Goal: Feedback & Contribution: Leave review/rating

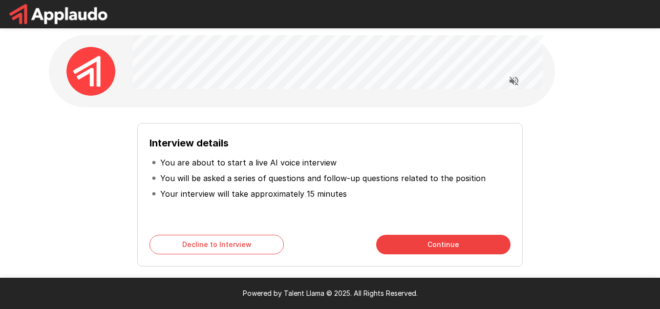
click at [428, 242] on button "Continue" at bounding box center [443, 245] width 134 height 20
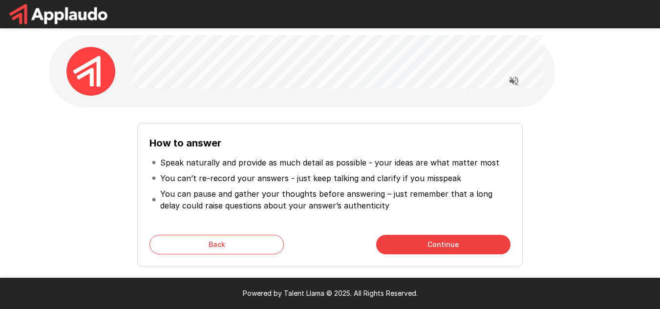
click at [428, 242] on button "Continue" at bounding box center [443, 245] width 134 height 20
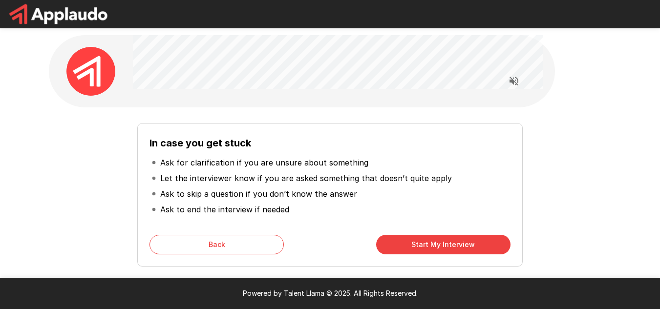
click at [428, 242] on button "Start My Interview" at bounding box center [443, 245] width 134 height 20
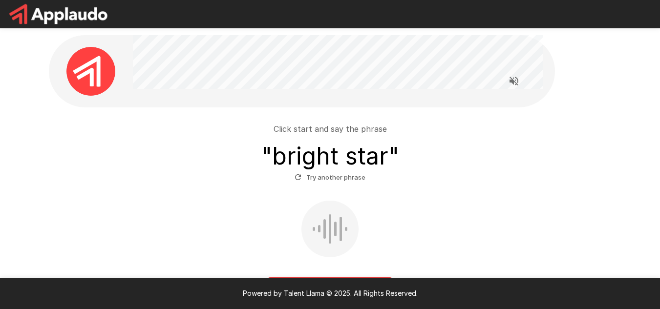
click at [332, 226] on div at bounding box center [329, 229] width 57 height 57
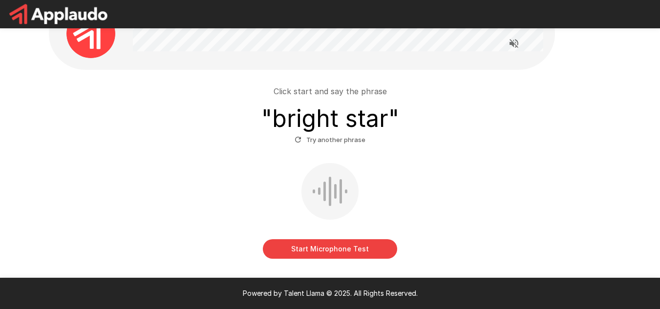
scroll to position [21, 0]
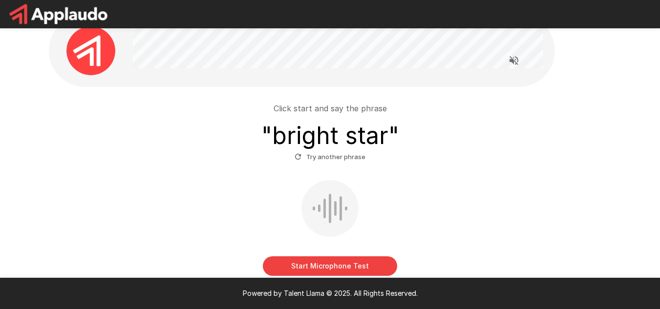
click at [332, 266] on button "Start Microphone Test" at bounding box center [330, 266] width 134 height 20
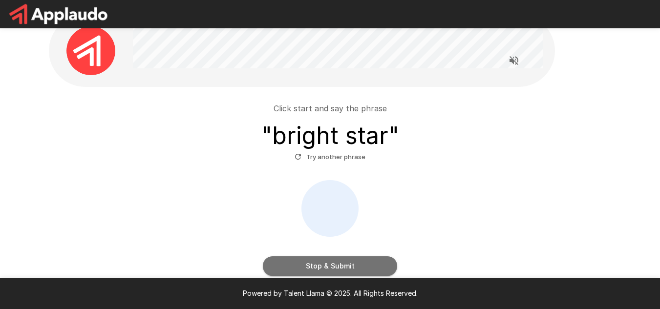
click at [349, 270] on button "Stop & Submit" at bounding box center [330, 266] width 134 height 20
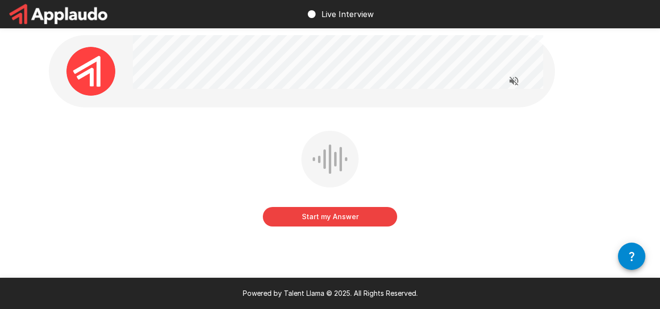
click at [334, 220] on button "Start my Answer" at bounding box center [330, 217] width 134 height 20
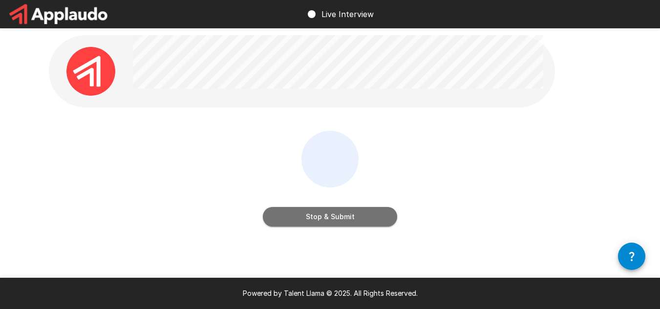
click at [336, 221] on button "Stop & Submit" at bounding box center [330, 217] width 134 height 20
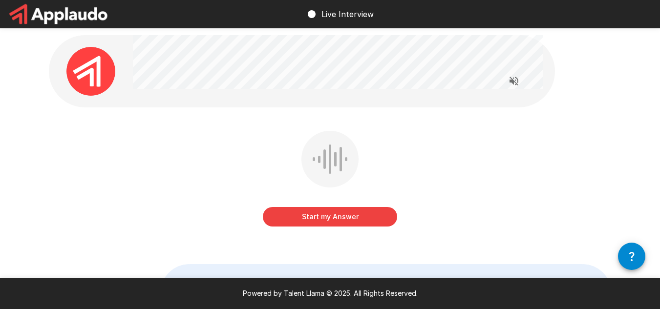
click at [328, 216] on button "Start my Answer" at bounding box center [330, 217] width 134 height 20
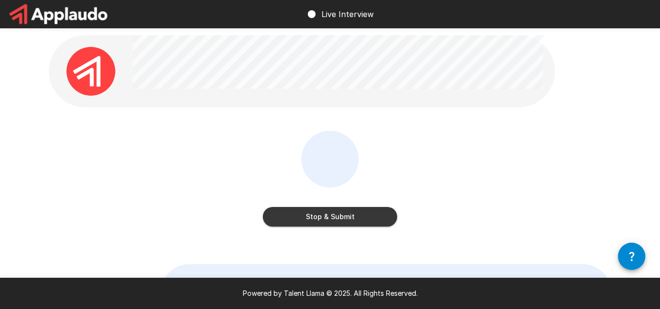
click at [337, 216] on button "Stop & Submit" at bounding box center [330, 217] width 134 height 20
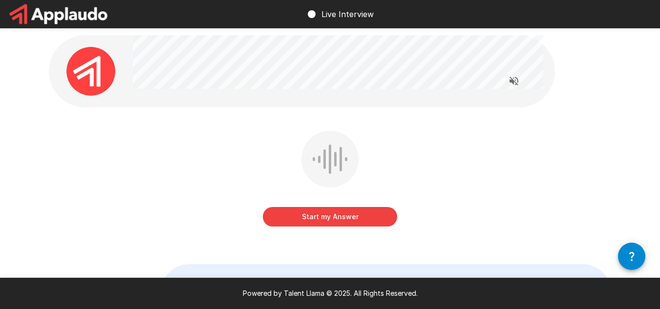
click at [330, 211] on button "Start my Answer" at bounding box center [330, 217] width 134 height 20
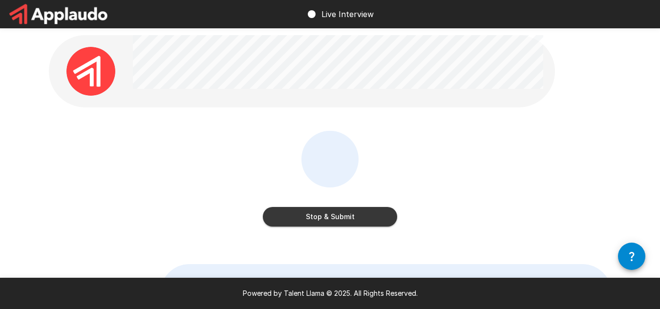
click at [330, 212] on button "Stop & Submit" at bounding box center [330, 217] width 134 height 20
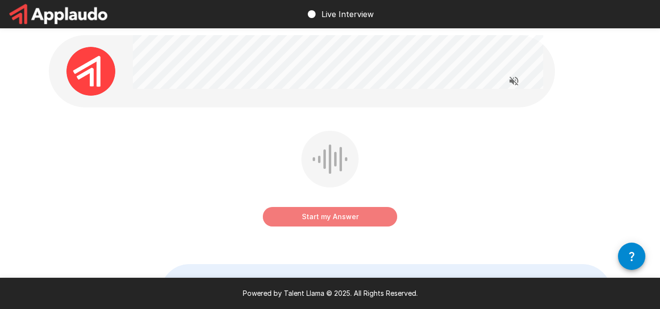
click at [328, 221] on button "Start my Answer" at bounding box center [330, 217] width 134 height 20
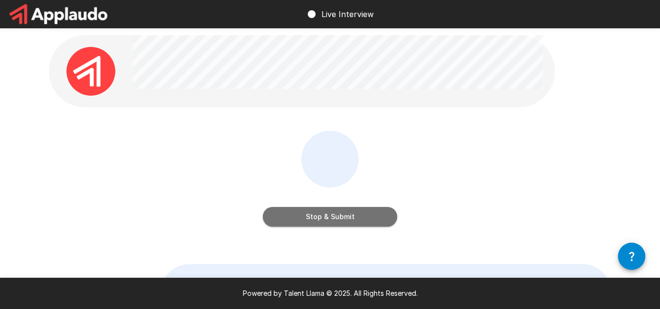
click at [345, 220] on button "Stop & Submit" at bounding box center [330, 217] width 134 height 20
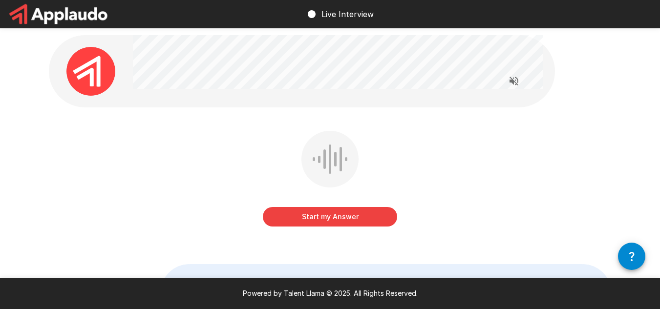
click at [316, 213] on button "Start my Answer" at bounding box center [330, 217] width 134 height 20
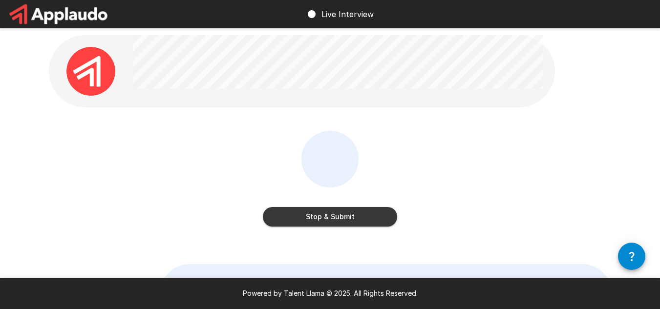
click at [336, 217] on button "Stop & Submit" at bounding box center [330, 217] width 134 height 20
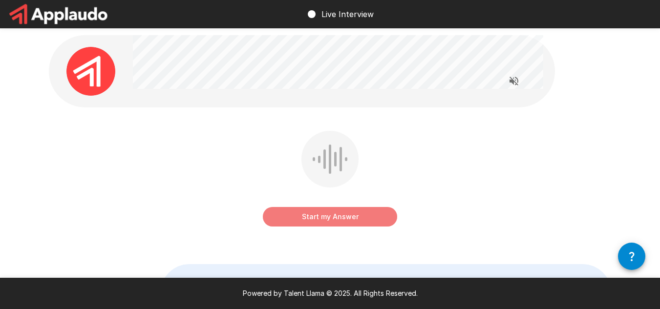
click at [335, 218] on button "Start my Answer" at bounding box center [330, 217] width 134 height 20
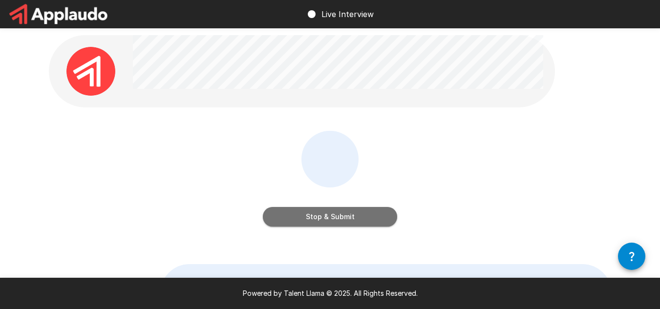
click at [368, 220] on button "Stop & Submit" at bounding box center [330, 217] width 134 height 20
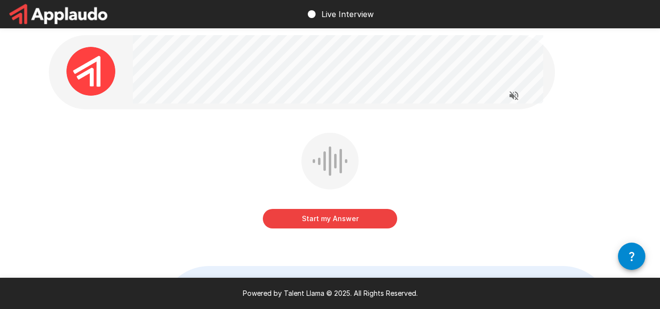
click at [337, 214] on button "Start my Answer" at bounding box center [330, 219] width 134 height 20
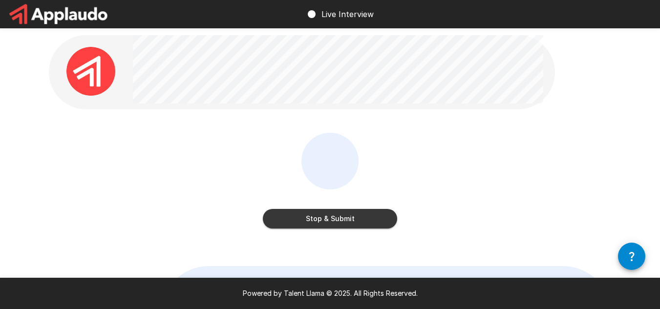
click at [315, 219] on button "Stop & Submit" at bounding box center [330, 219] width 134 height 20
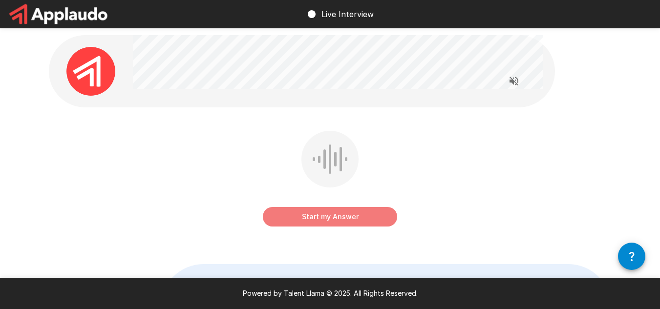
click at [315, 219] on button "Start my Answer" at bounding box center [330, 217] width 134 height 20
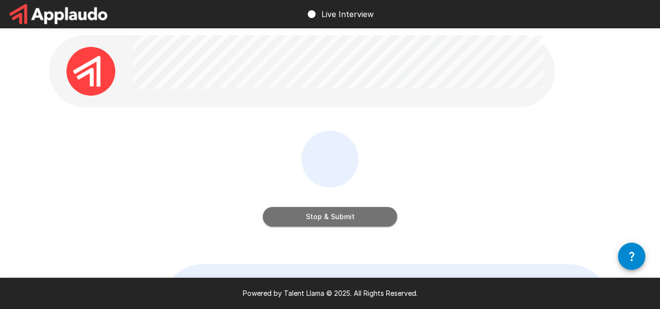
click at [315, 219] on button "Stop & Submit" at bounding box center [330, 217] width 134 height 20
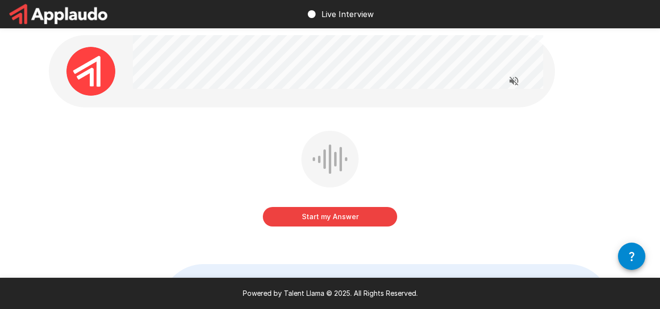
click at [350, 222] on button "Start my Answer" at bounding box center [330, 217] width 134 height 20
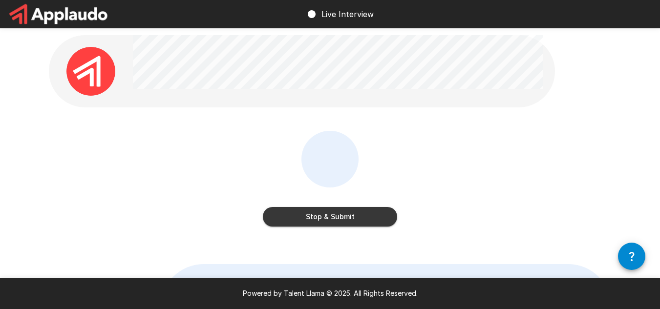
click at [350, 222] on button "Stop & Submit" at bounding box center [330, 217] width 134 height 20
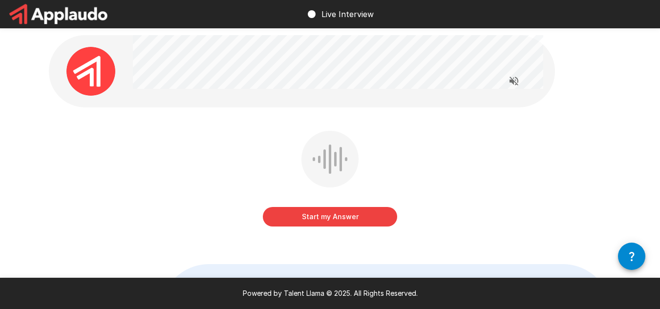
click at [350, 222] on button "Start my Answer" at bounding box center [330, 217] width 134 height 20
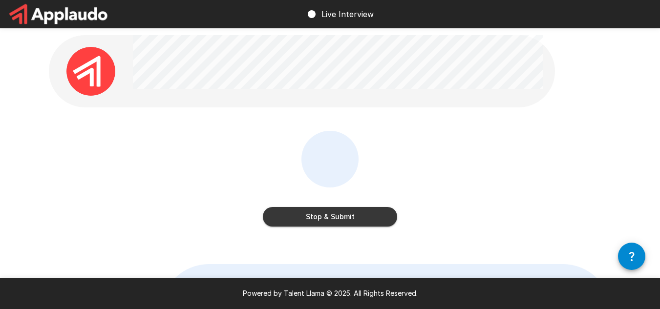
click at [350, 222] on button "Stop & Submit" at bounding box center [330, 217] width 134 height 20
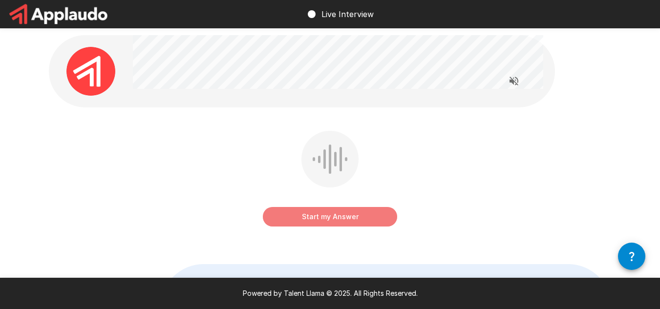
click at [335, 216] on button "Start my Answer" at bounding box center [330, 217] width 134 height 20
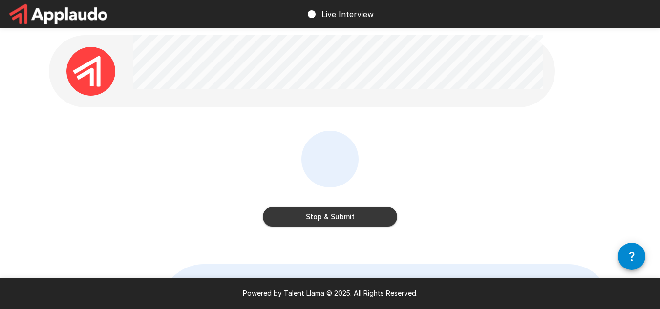
click at [340, 219] on button "Stop & Submit" at bounding box center [330, 217] width 134 height 20
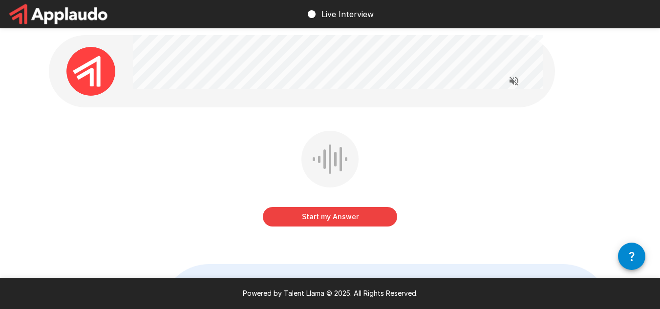
click at [314, 219] on button "Start my Answer" at bounding box center [330, 217] width 134 height 20
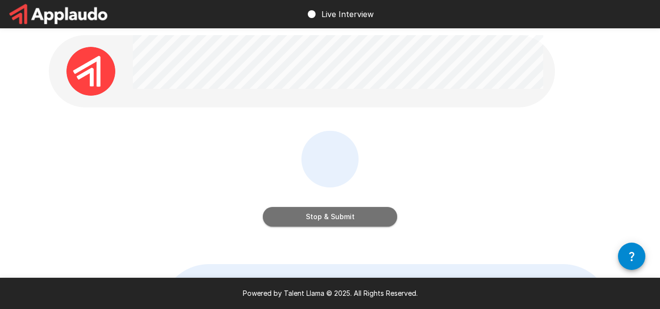
click at [314, 219] on button "Stop & Submit" at bounding box center [330, 217] width 134 height 20
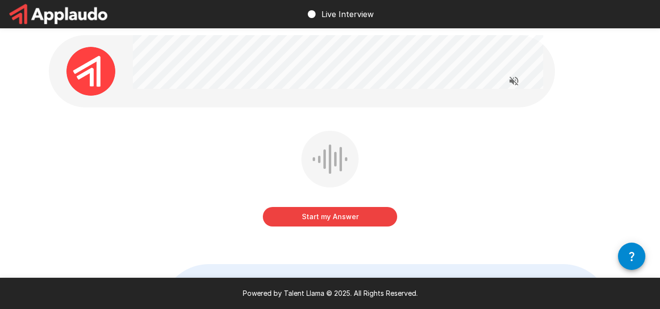
click at [331, 219] on button "Start my Answer" at bounding box center [330, 217] width 134 height 20
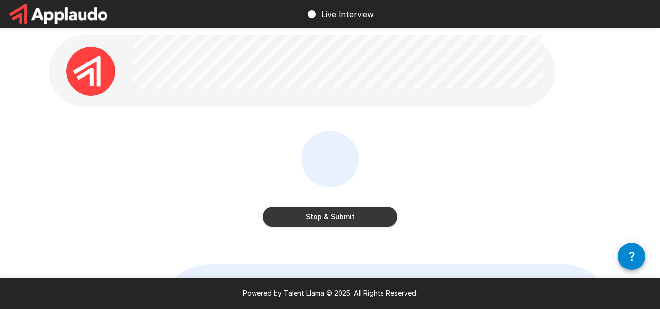
click at [332, 219] on button "Stop & Submit" at bounding box center [330, 217] width 134 height 20
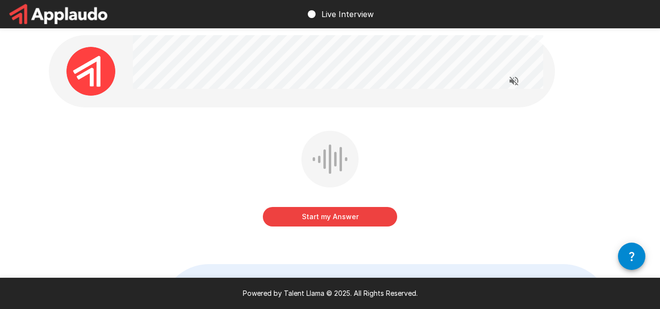
click at [332, 219] on button "Start my Answer" at bounding box center [330, 217] width 134 height 20
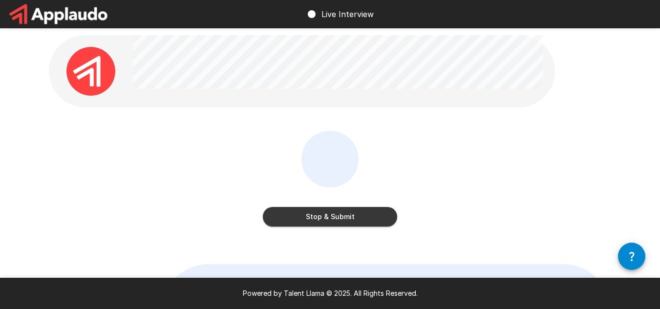
click at [352, 219] on button "Stop & Submit" at bounding box center [330, 217] width 134 height 20
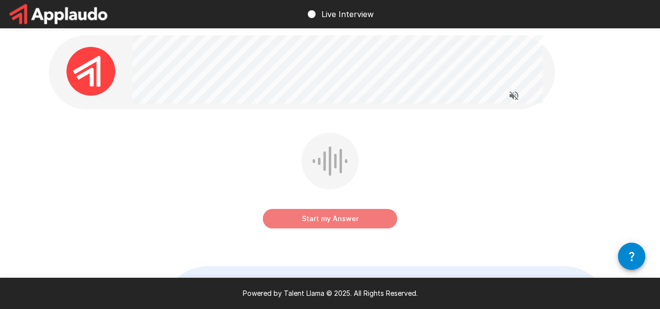
click at [334, 218] on button "Start my Answer" at bounding box center [330, 219] width 134 height 20
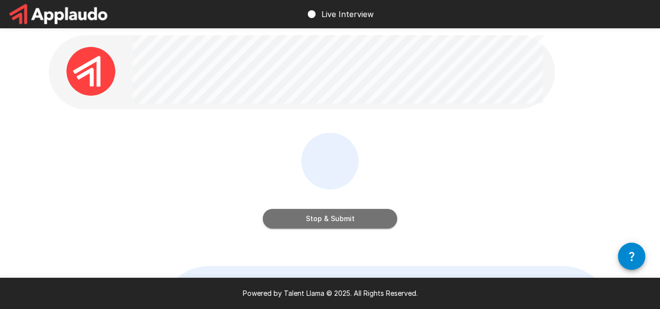
click at [334, 218] on button "Stop & Submit" at bounding box center [330, 219] width 134 height 20
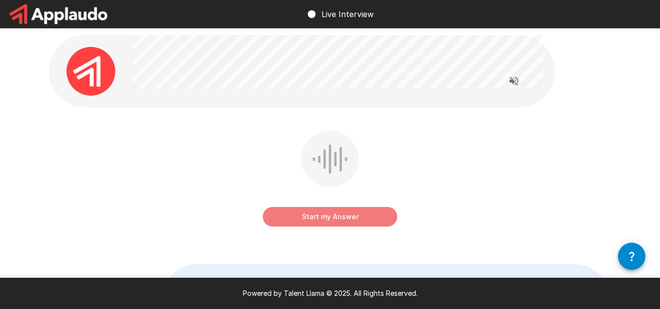
click at [341, 215] on button "Start my Answer" at bounding box center [330, 217] width 134 height 20
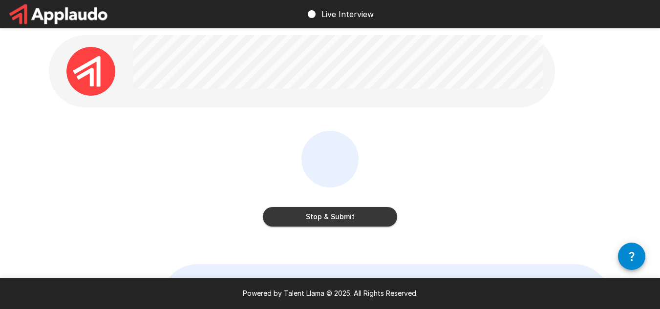
click at [356, 216] on button "Stop & Submit" at bounding box center [330, 217] width 134 height 20
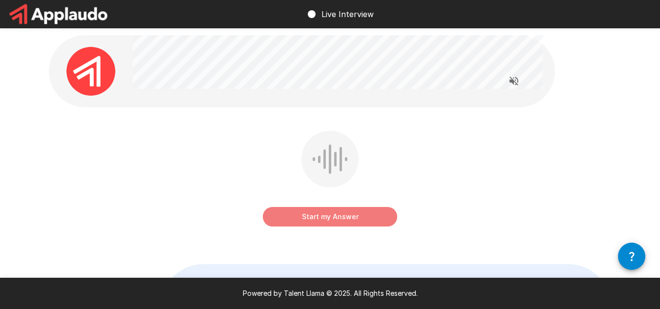
click at [356, 216] on button "Start my Answer" at bounding box center [330, 217] width 134 height 20
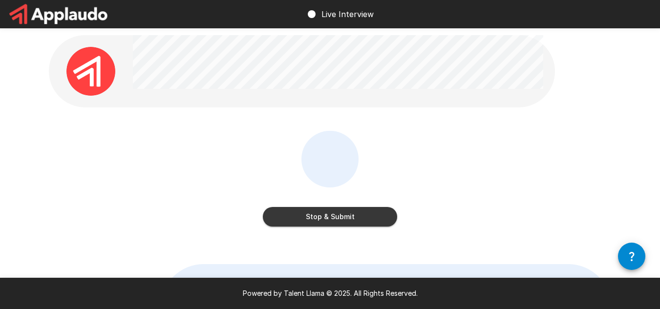
click at [356, 216] on button "Stop & Submit" at bounding box center [330, 217] width 134 height 20
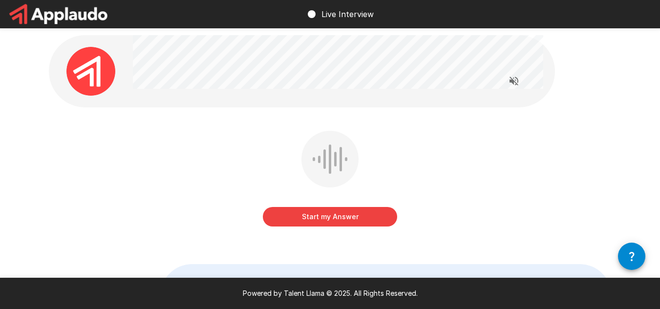
click at [356, 216] on button "Start my Answer" at bounding box center [330, 217] width 134 height 20
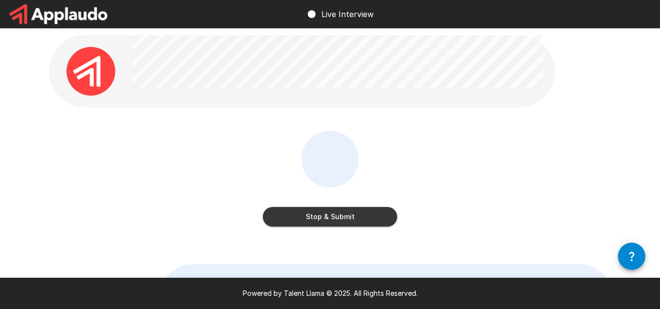
click at [356, 216] on button "Stop & Submit" at bounding box center [330, 217] width 134 height 20
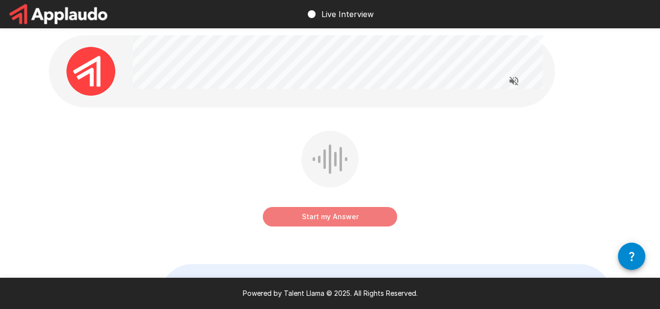
click at [356, 216] on button "Start my Answer" at bounding box center [330, 217] width 134 height 20
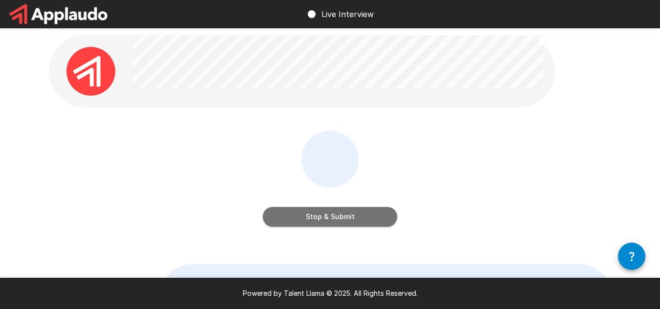
click at [356, 216] on button "Stop & Submit" at bounding box center [330, 217] width 134 height 20
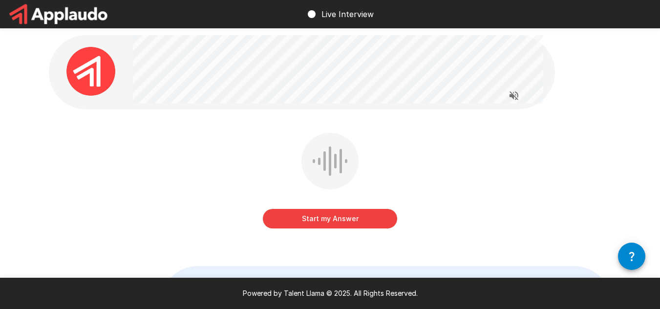
click at [348, 213] on button "Start my Answer" at bounding box center [330, 219] width 134 height 20
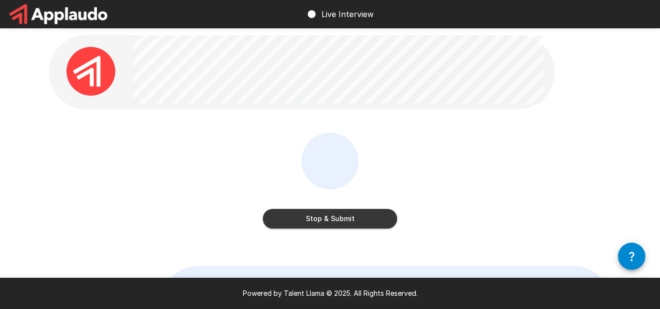
click at [348, 213] on button "Stop & Submit" at bounding box center [330, 219] width 134 height 20
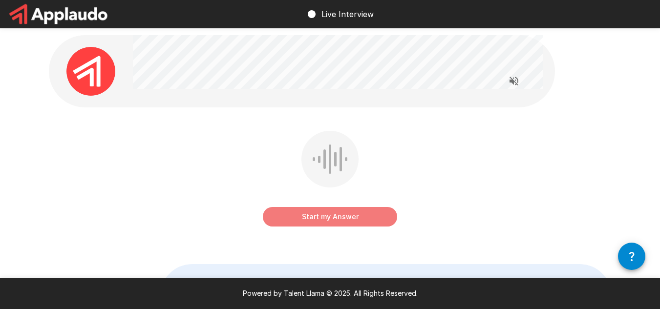
click at [315, 214] on button "Start my Answer" at bounding box center [330, 217] width 134 height 20
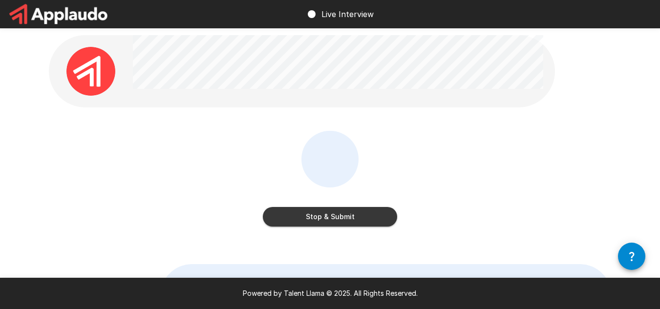
click at [315, 214] on button "Stop & Submit" at bounding box center [330, 217] width 134 height 20
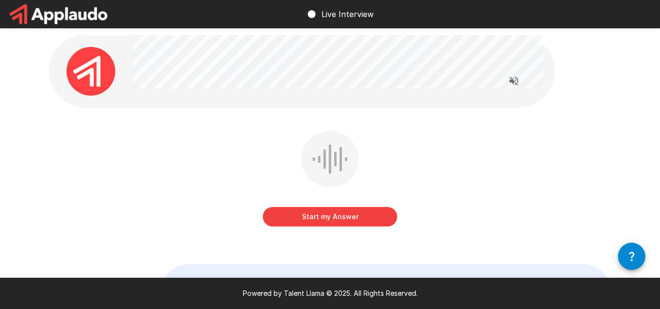
click at [315, 214] on button "Start my Answer" at bounding box center [330, 217] width 134 height 20
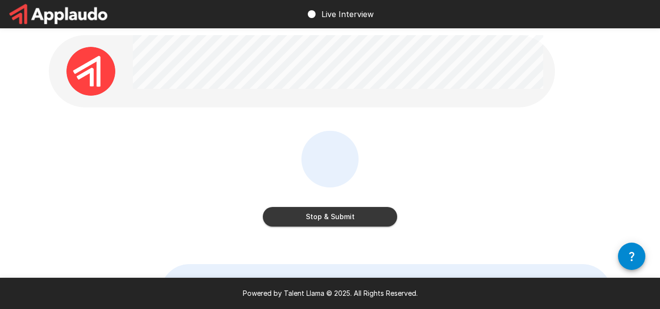
click at [315, 214] on button "Stop & Submit" at bounding box center [330, 217] width 134 height 20
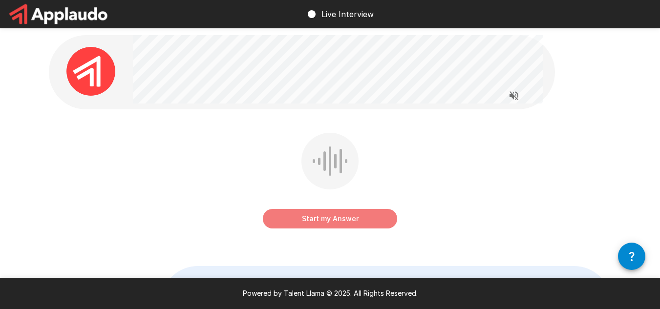
click at [336, 219] on button "Start my Answer" at bounding box center [330, 219] width 134 height 20
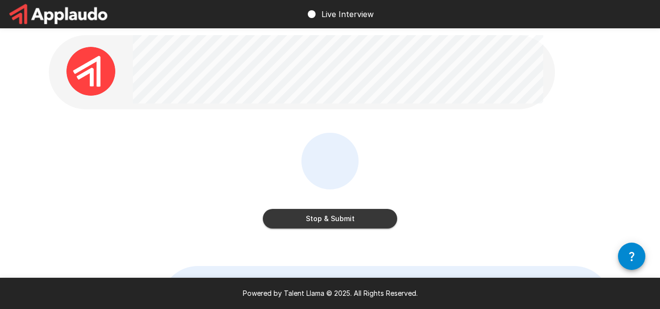
click at [336, 219] on button "Stop & Submit" at bounding box center [330, 219] width 134 height 20
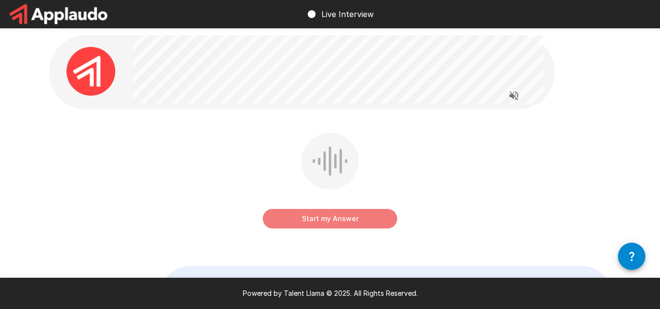
click at [329, 221] on button "Start my Answer" at bounding box center [330, 219] width 134 height 20
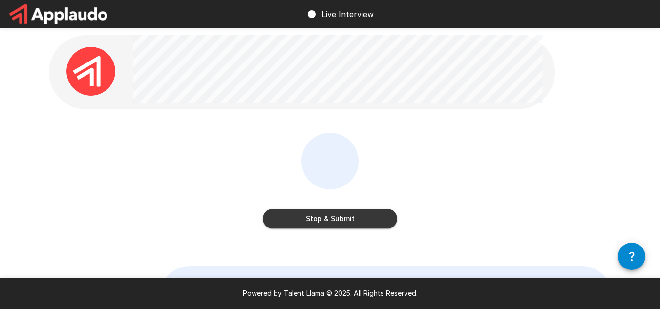
click at [329, 221] on button "Stop & Submit" at bounding box center [330, 219] width 134 height 20
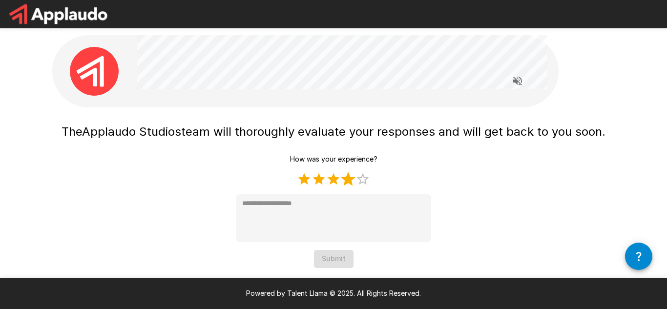
click at [362, 180] on label "5 Stars" at bounding box center [363, 179] width 15 height 15
type textarea "*"
click at [328, 253] on button "Submit" at bounding box center [334, 259] width 40 height 18
